Goal: Transaction & Acquisition: Obtain resource

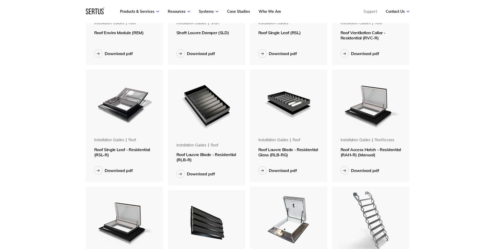
scroll to position [104, 0]
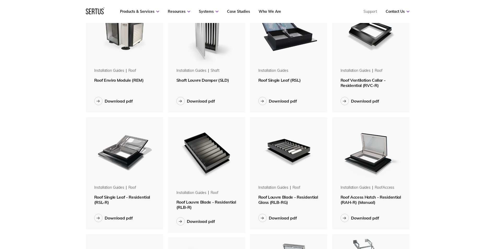
scroll to position [26, 0]
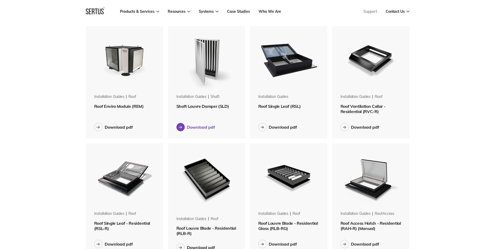
click at [199, 127] on div "Download pdf" at bounding box center [201, 127] width 28 height 5
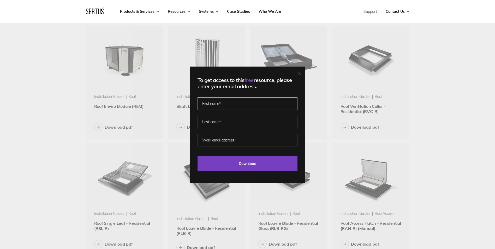
click at [239, 103] on input "text" at bounding box center [248, 103] width 100 height 13
type input "[PERSON_NAME]"
type input "Stoica"
drag, startPoint x: 262, startPoint y: 142, endPoint x: 214, endPoint y: 141, distance: 48.6
click at [214, 141] on input "ElenaStoica@Grob-Group.co.uk" at bounding box center [248, 140] width 100 height 13
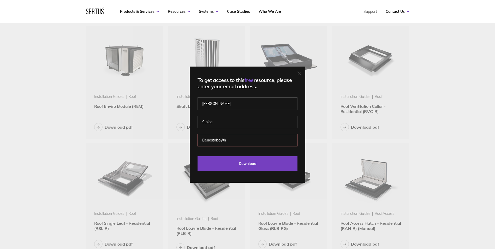
type input "ElenaStoica@hotchkiss.co.uk"
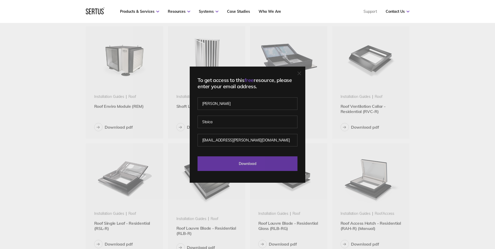
click at [254, 162] on input "Download" at bounding box center [248, 163] width 100 height 15
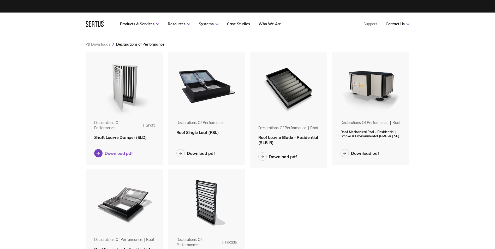
click at [110, 153] on div "Download pdf" at bounding box center [119, 153] width 28 height 5
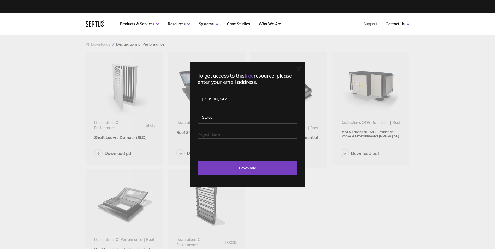
click at [236, 100] on input "[PERSON_NAME]" at bounding box center [248, 99] width 100 height 13
click at [247, 151] on fieldset "Project Name" at bounding box center [248, 145] width 100 height 27
click at [245, 144] on input "Project Name" at bounding box center [248, 144] width 100 height 13
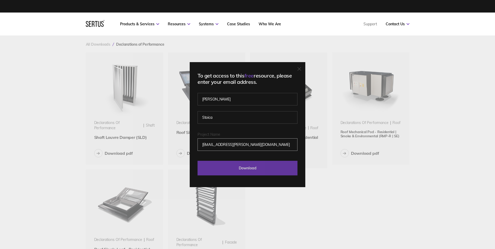
type input "[EMAIL_ADDRESS][PERSON_NAME][DOMAIN_NAME]"
click at [258, 170] on input "Download" at bounding box center [248, 168] width 100 height 15
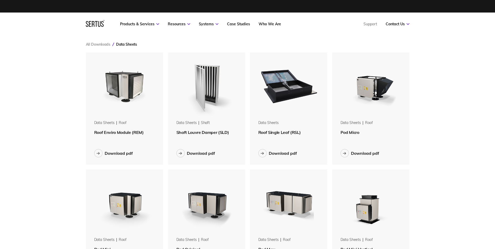
scroll to position [709, 332]
click at [199, 154] on div "Download pdf" at bounding box center [201, 153] width 28 height 5
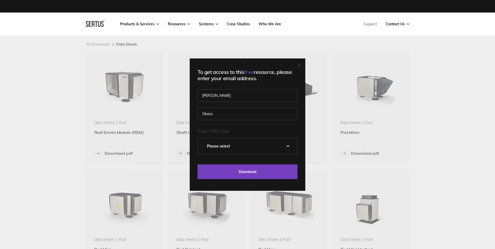
click at [238, 142] on select "Please Select 0 – Strategic Definition 1 - Preparation & Brief 2 - Concept Desi…" at bounding box center [247, 146] width 99 height 16
select select "5 - Construction"
click at [200, 138] on select "Please Select 0 – Strategic Definition 1 - Preparation & Brief 2 - Concept Desi…" at bounding box center [247, 146] width 99 height 16
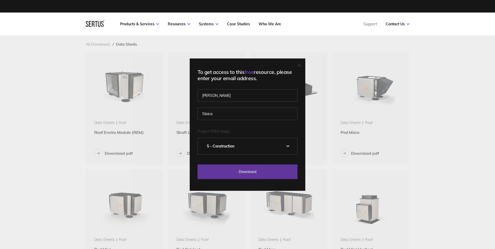
click at [250, 172] on input "Download" at bounding box center [248, 171] width 100 height 15
